Goal: Book appointment/travel/reservation

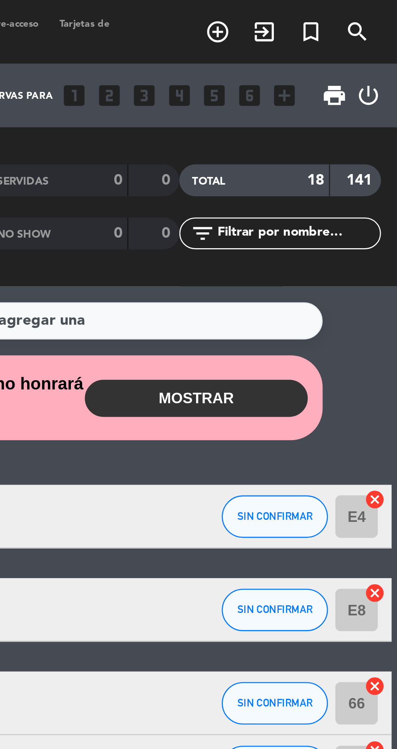
click at [367, 14] on icon "turned_in_not" at bounding box center [364, 12] width 10 height 10
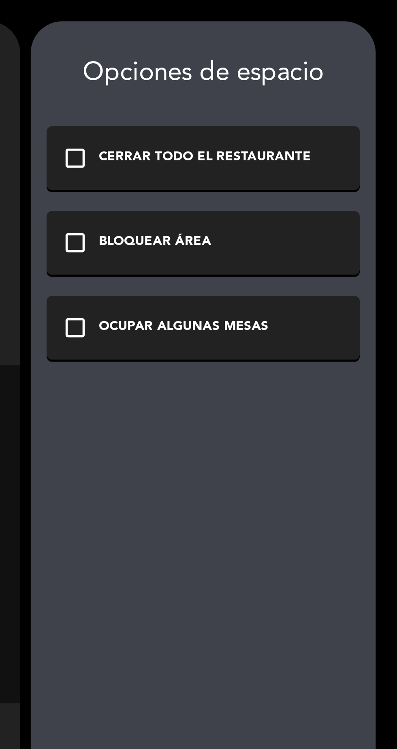
click at [341, 124] on div "OCUPAR ALGUNAS MESAS" at bounding box center [315, 125] width 65 height 8
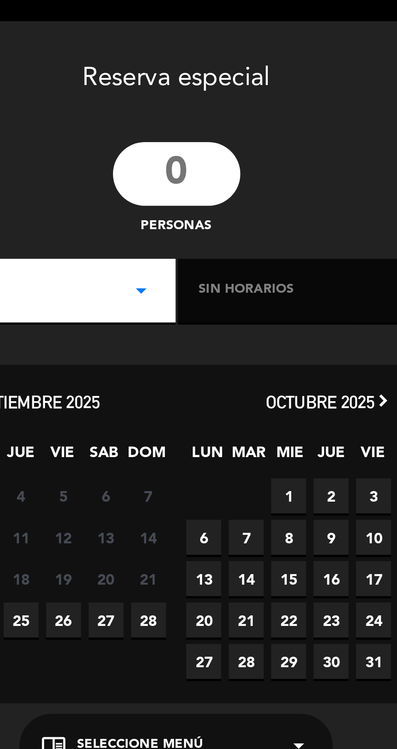
click at [133, 67] on input "number" at bounding box center [131, 66] width 49 height 24
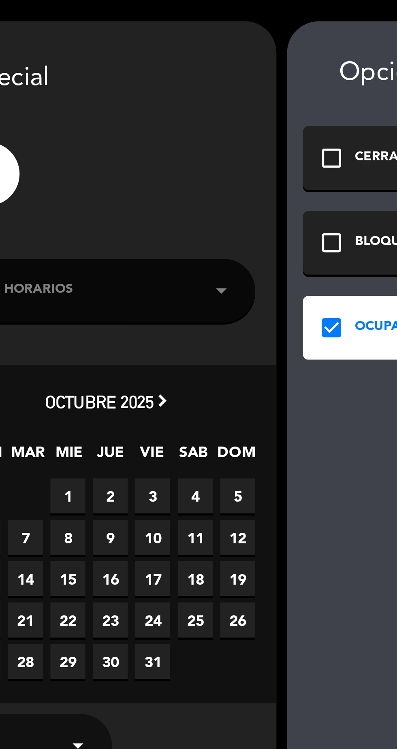
type input "30"
click at [222, 113] on div "Sin horarios arrow_drop_down" at bounding box center [188, 111] width 114 height 24
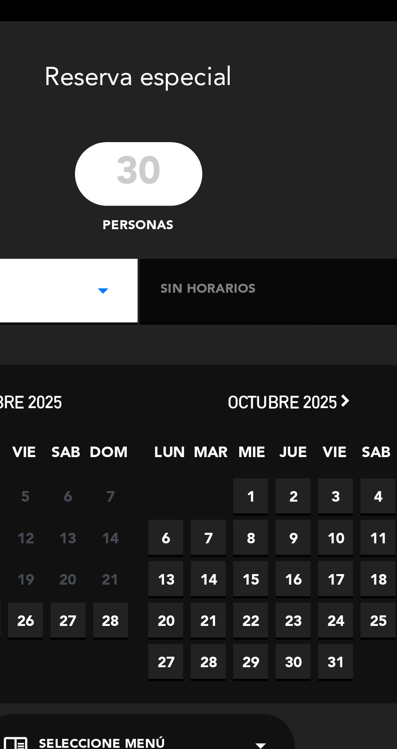
click at [205, 112] on div "Sin horarios arrow_drop_down" at bounding box center [188, 111] width 114 height 24
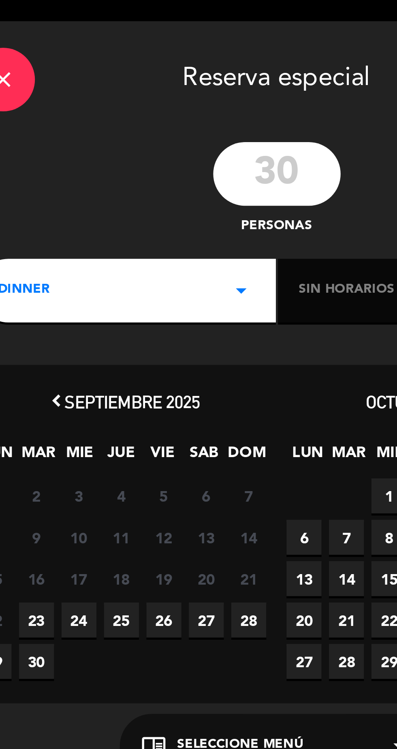
click at [90, 242] on span "26" at bounding box center [87, 236] width 13 height 13
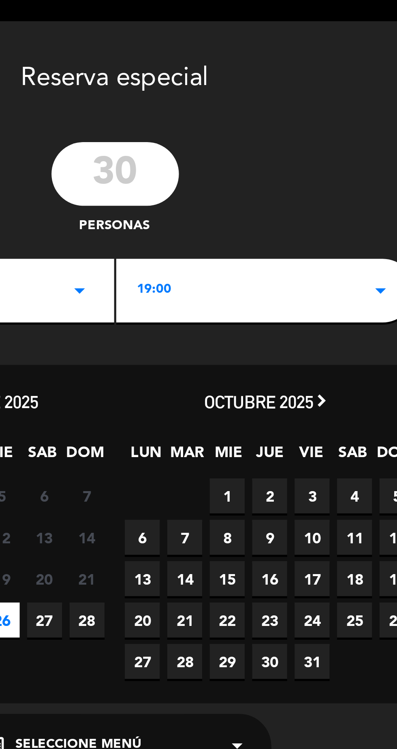
click at [186, 110] on div "19:00 arrow_drop_down" at bounding box center [188, 111] width 114 height 24
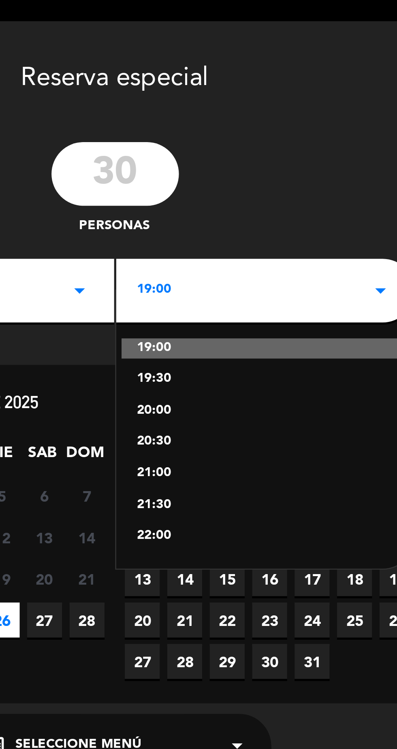
click at [168, 181] on div "21:00" at bounding box center [188, 181] width 98 height 8
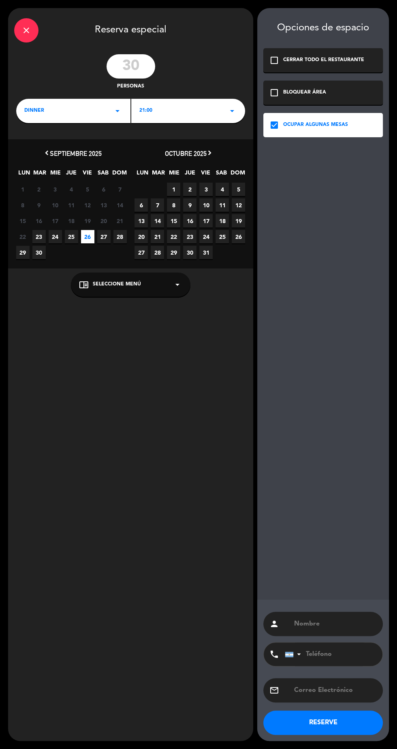
click at [335, 630] on input "text" at bounding box center [334, 624] width 83 height 11
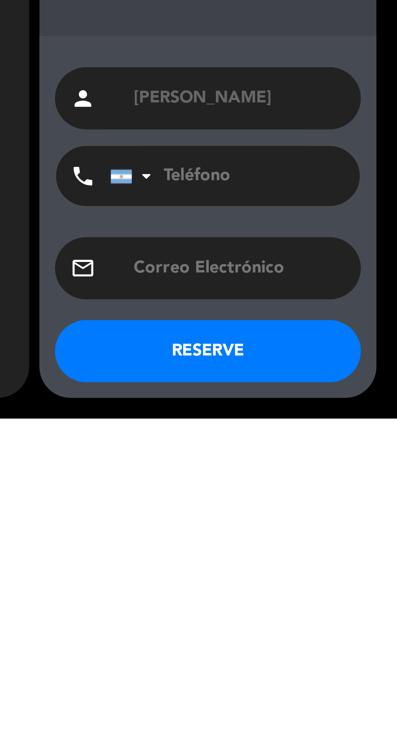
type input "[PERSON_NAME]"
click at [311, 652] on input "tel" at bounding box center [329, 654] width 89 height 23
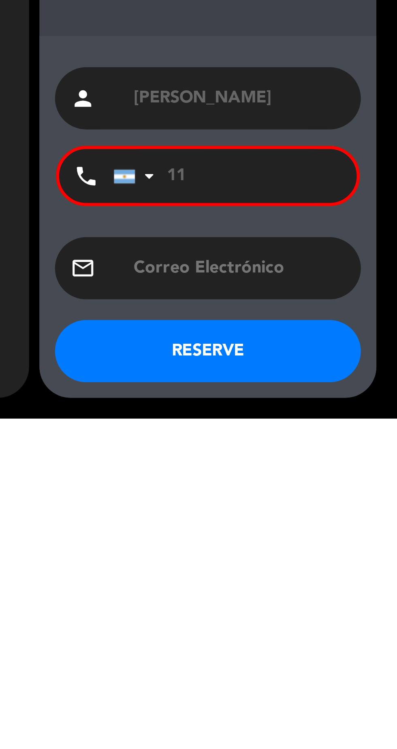
type input "1"
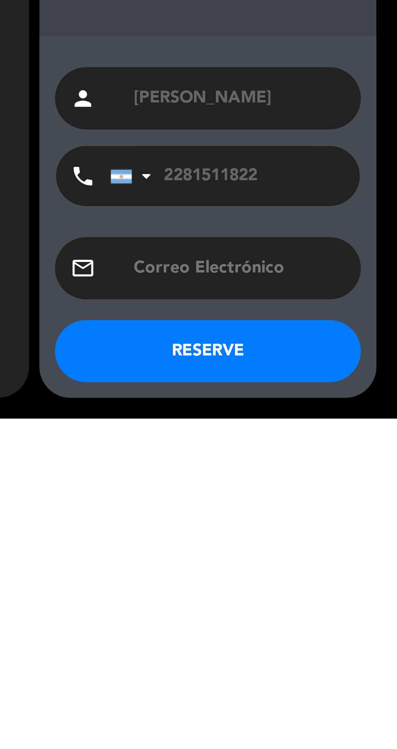
type input "2281511822"
click at [364, 728] on button "RESERVE" at bounding box center [323, 723] width 120 height 24
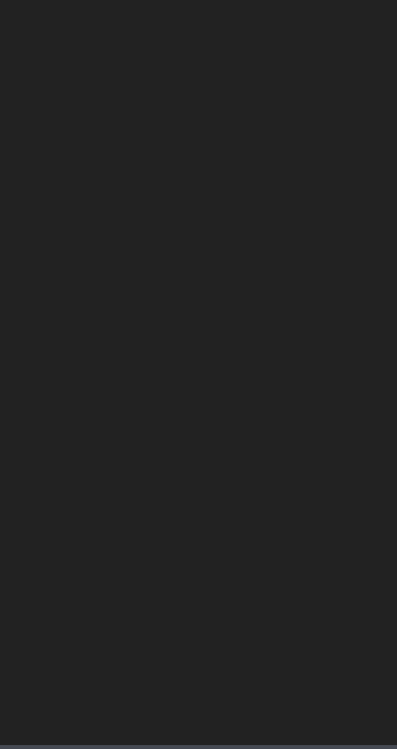
type input "vie. [DATE]"
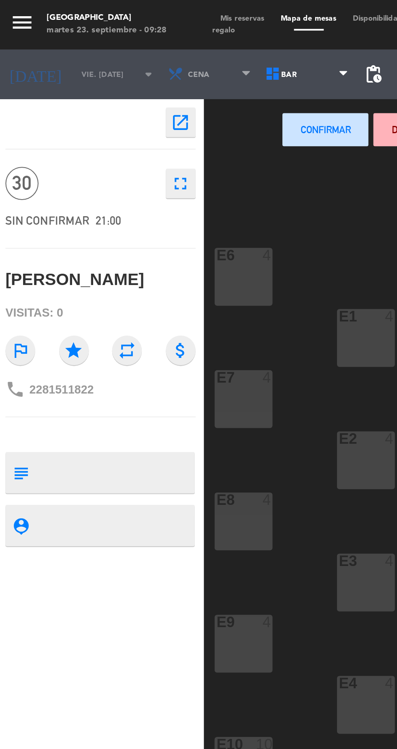
click at [111, 9] on span "Mis reservas" at bounding box center [120, 9] width 30 height 4
